Goal: Task Accomplishment & Management: Use online tool/utility

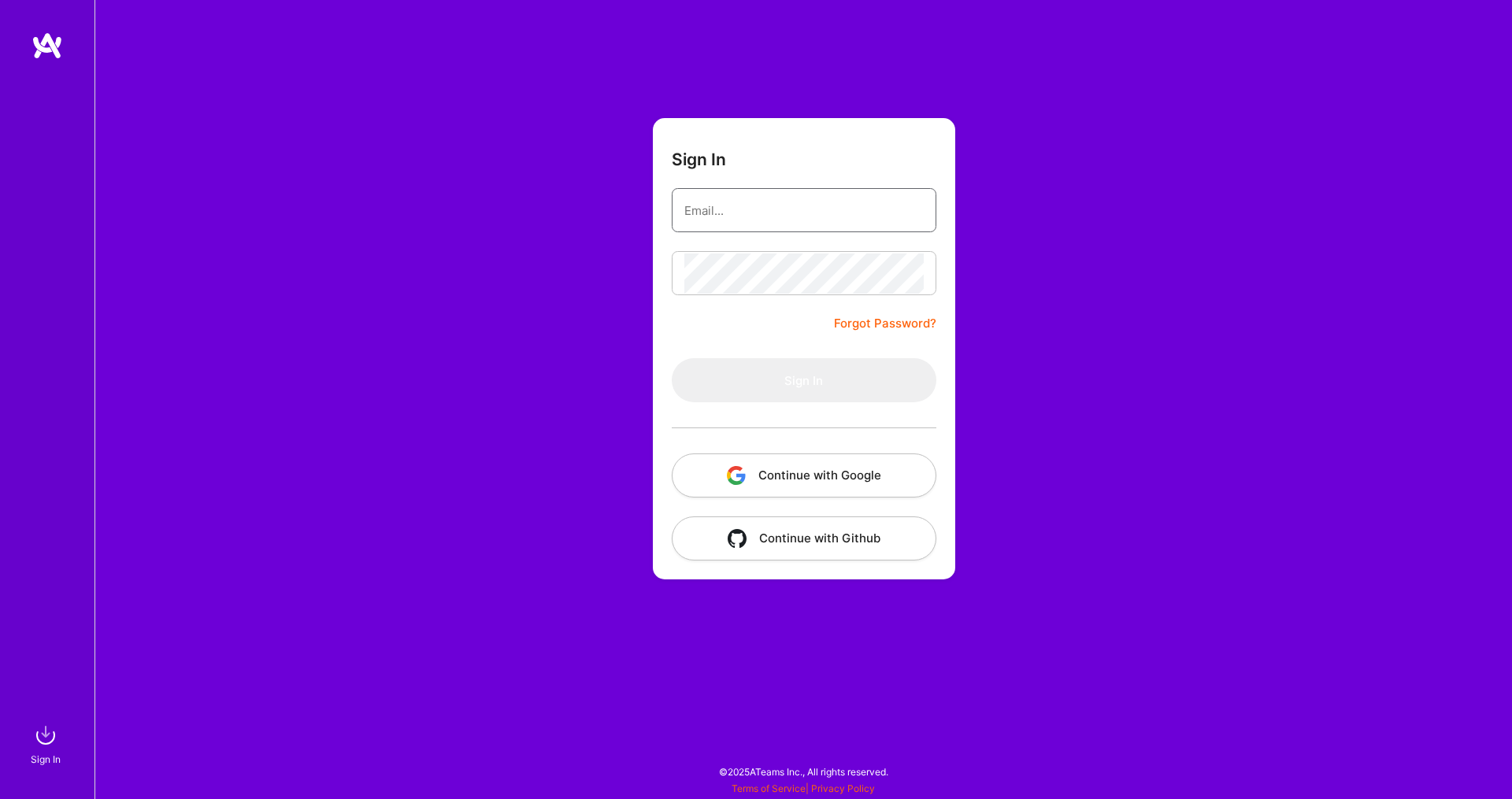
type input "[EMAIL_ADDRESS][DOMAIN_NAME]"
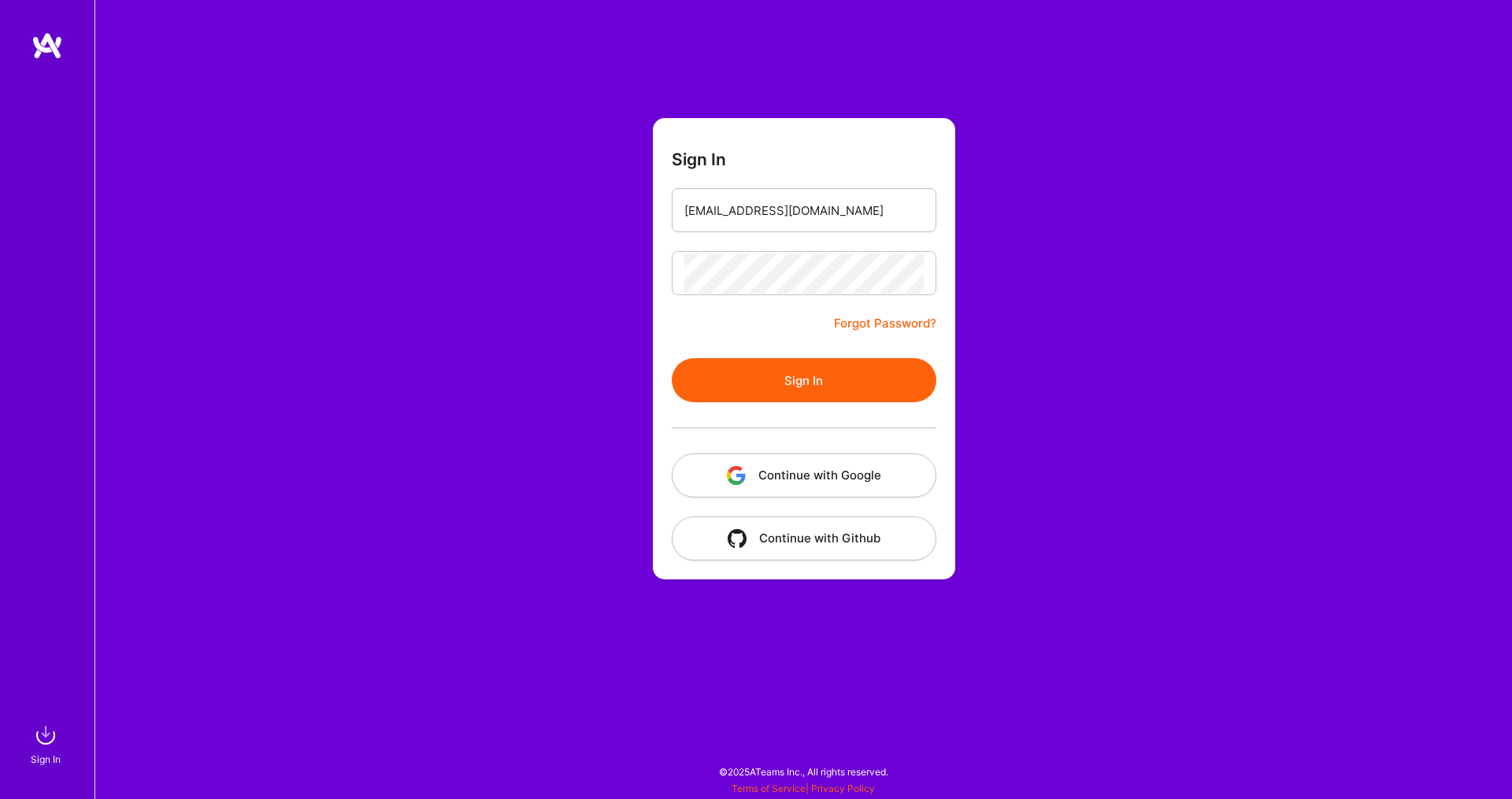
click at [750, 386] on button "Sign In" at bounding box center [804, 380] width 265 height 44
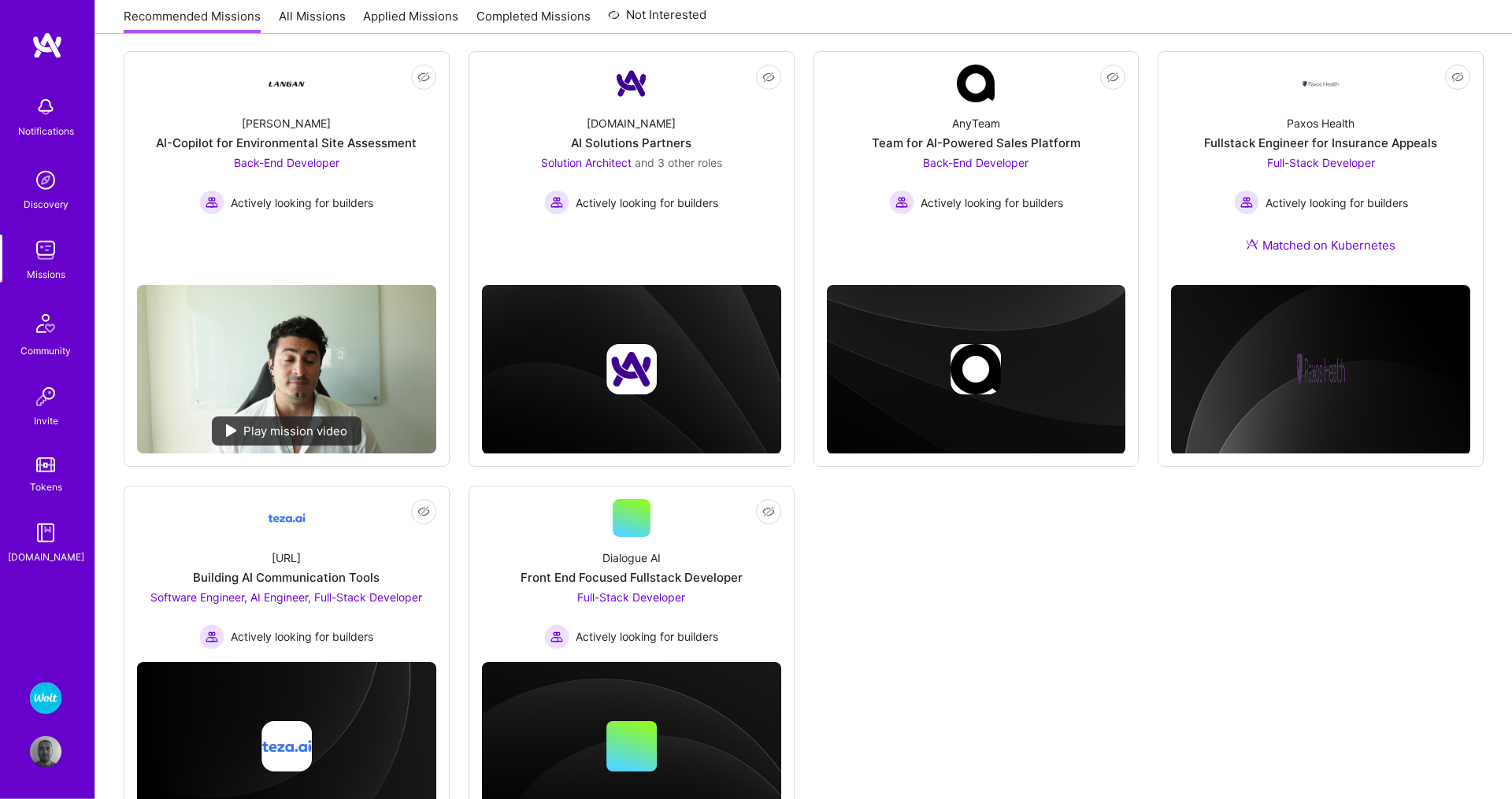
scroll to position [188, 0]
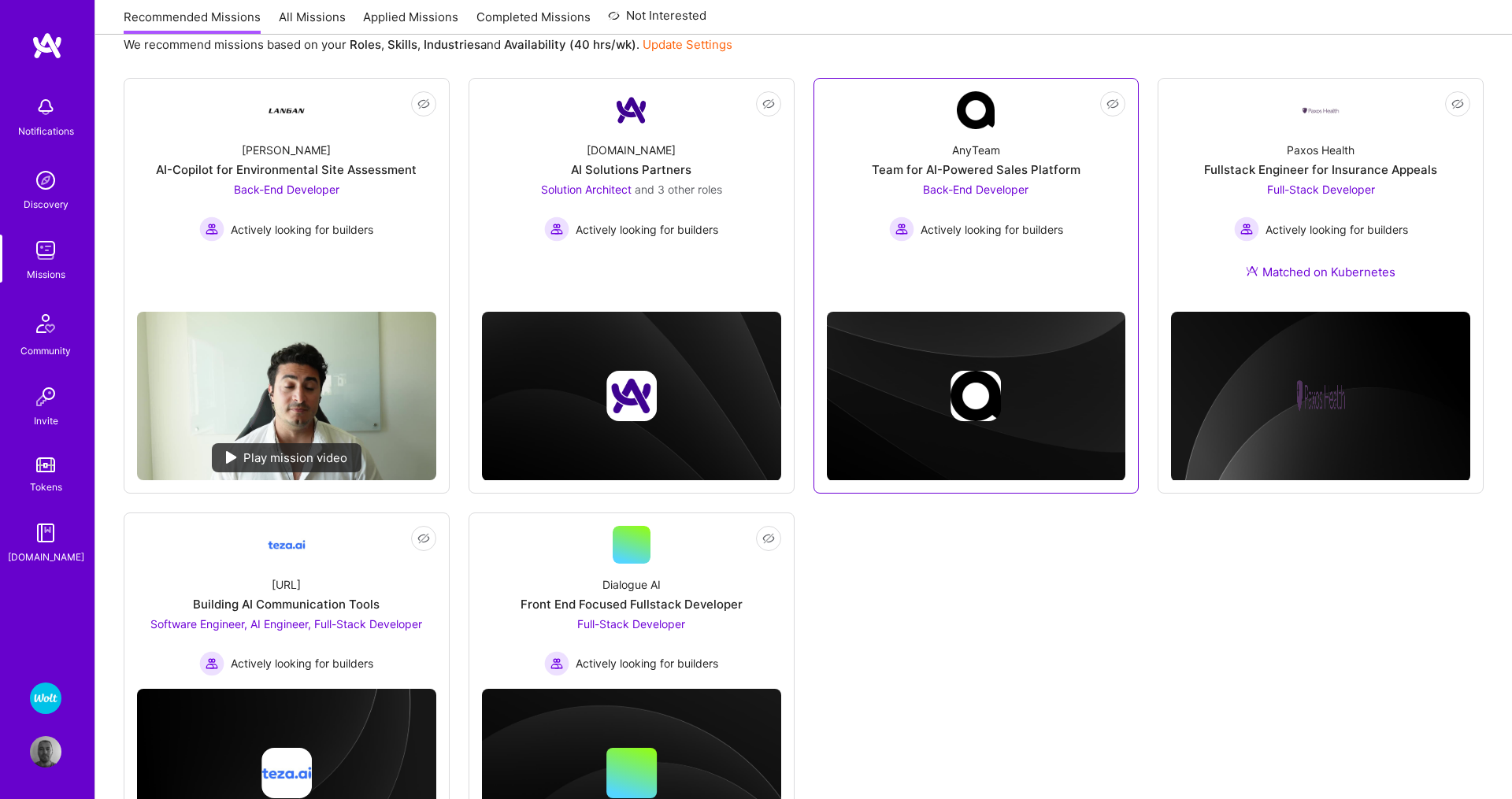
click at [984, 194] on span "Back-End Developer" at bounding box center [975, 189] width 106 height 13
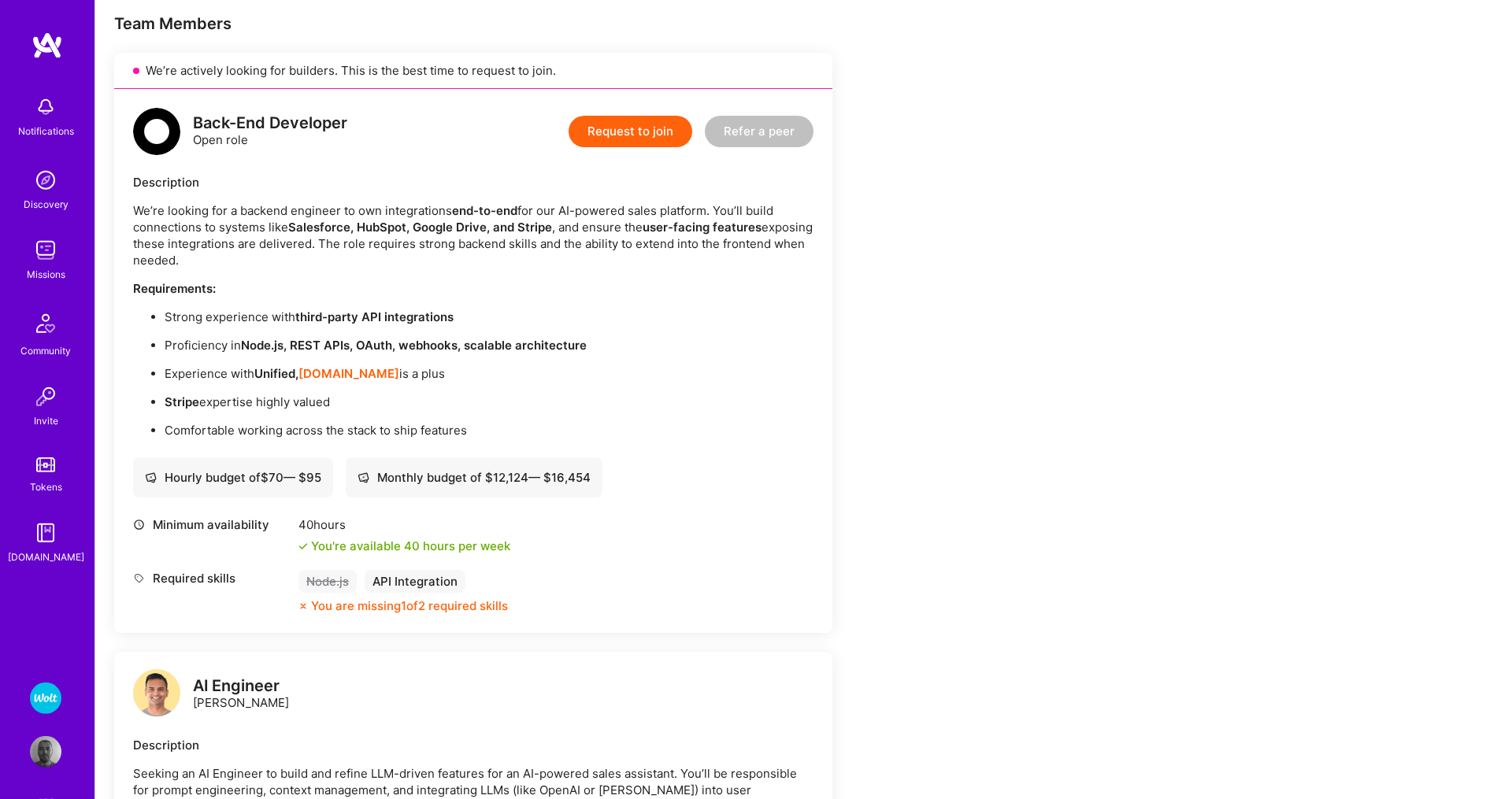
scroll to position [326, 0]
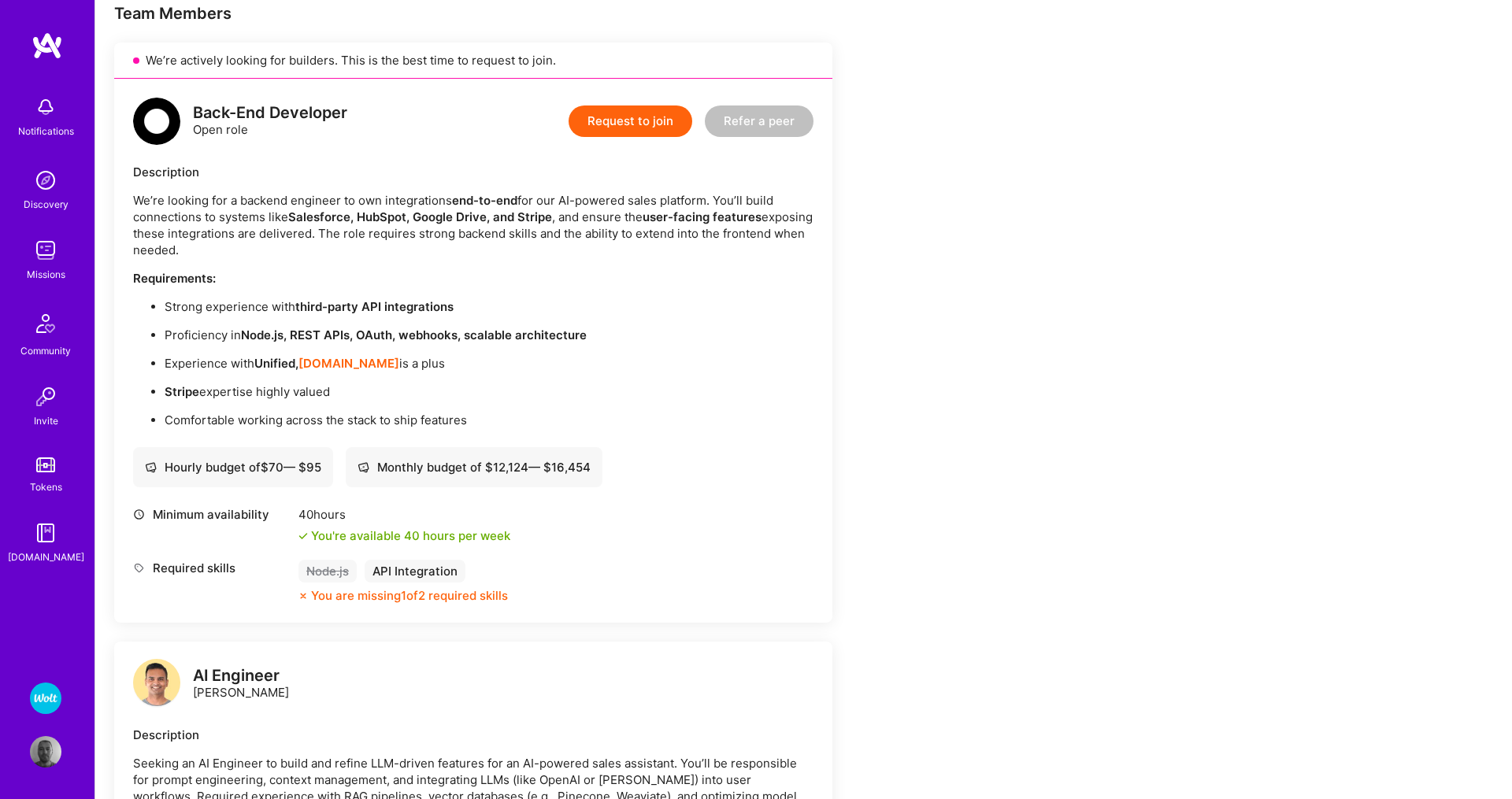
click at [42, 699] on img at bounding box center [46, 699] width 32 height 32
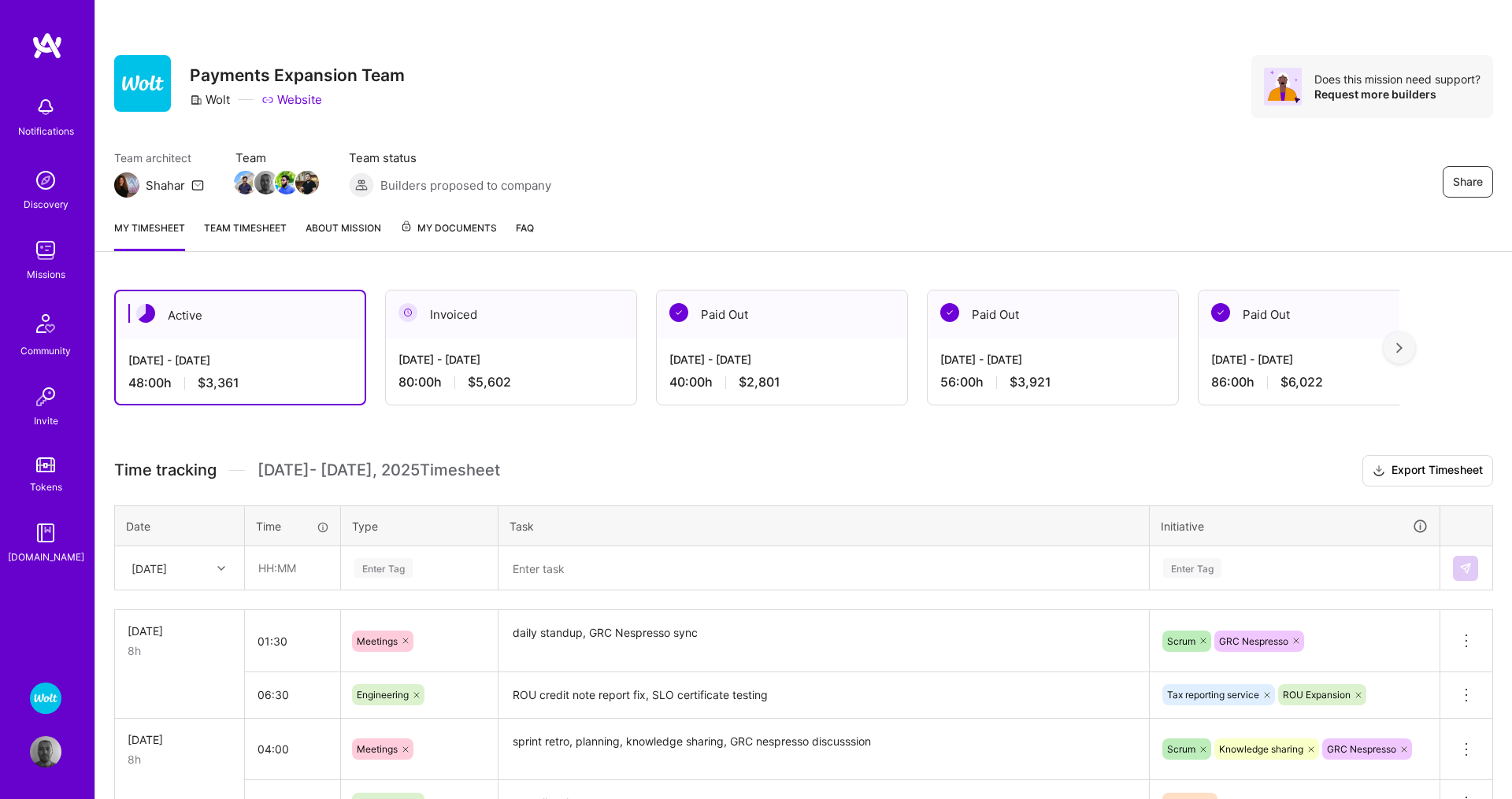
click at [452, 230] on span "My Documents" at bounding box center [449, 228] width 97 height 17
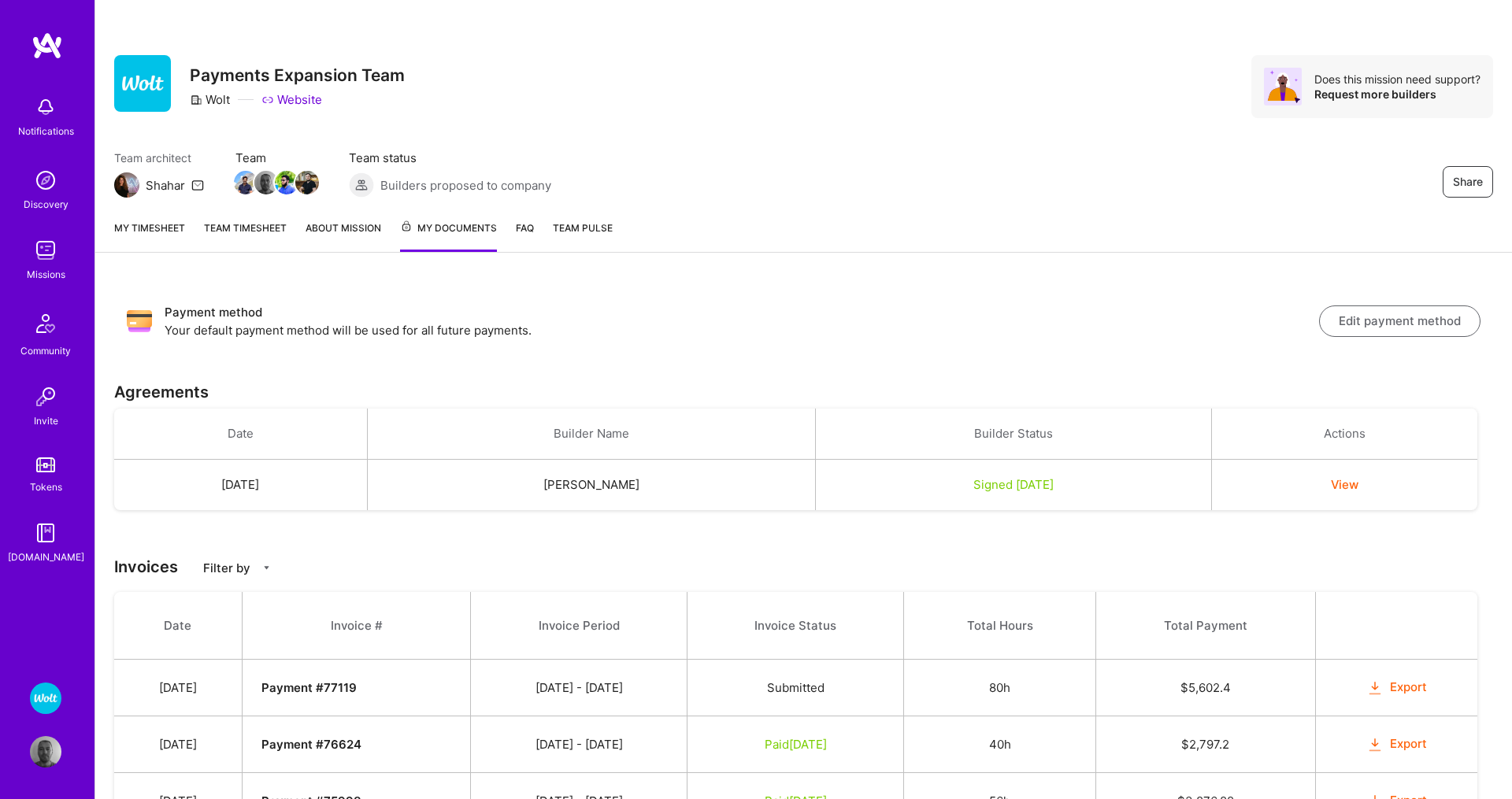
click at [1413, 684] on button "Export" at bounding box center [1397, 688] width 61 height 18
